Goal: Task Accomplishment & Management: Manage account settings

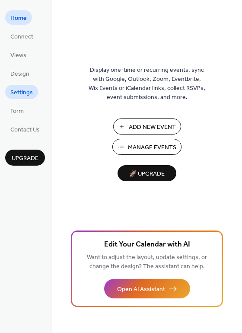
click at [21, 92] on span "Settings" at bounding box center [21, 92] width 22 height 9
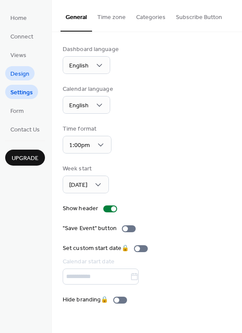
click at [20, 72] on span "Design" at bounding box center [19, 74] width 19 height 9
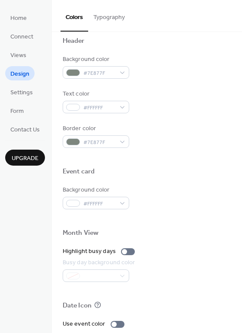
scroll to position [370, 0]
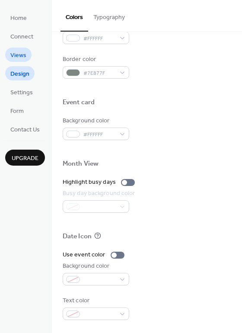
click at [19, 55] on span "Views" at bounding box center [18, 55] width 16 height 9
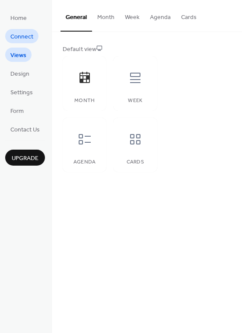
click at [22, 36] on span "Connect" at bounding box center [21, 36] width 23 height 9
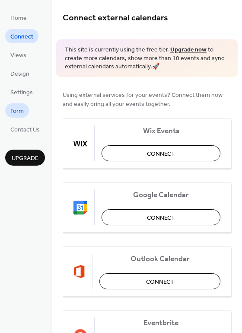
click at [17, 110] on span "Form" at bounding box center [16, 111] width 13 height 9
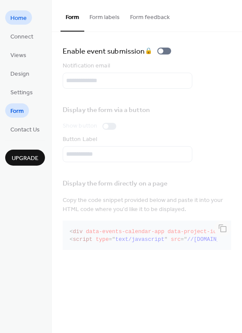
click at [12, 16] on span "Home" at bounding box center [18, 18] width 16 height 9
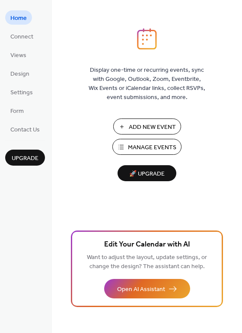
click at [146, 146] on span "Manage Events" at bounding box center [152, 147] width 48 height 9
